Goal: Check status

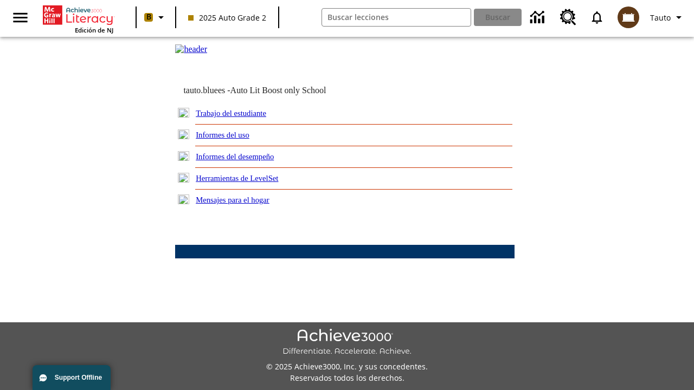
click at [244, 118] on link "Trabajo del estudiante" at bounding box center [231, 113] width 70 height 9
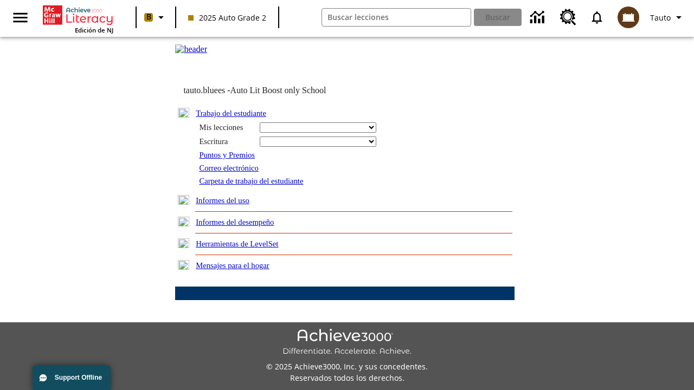
select select "/options/reports/?report_id=24&atype=14&section=2"
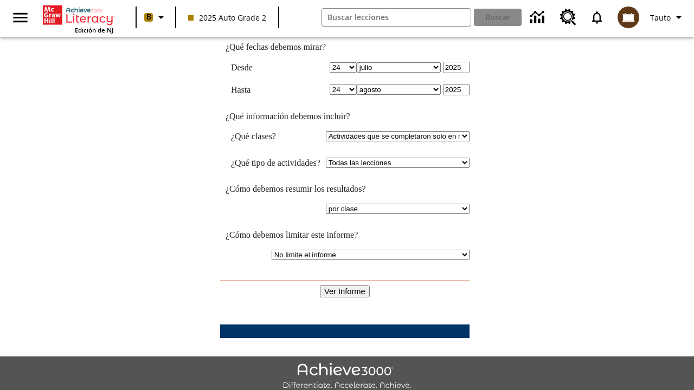
click at [345, 286] on input "Ver Informe" at bounding box center [345, 292] width 50 height 12
